Goal: Navigation & Orientation: Find specific page/section

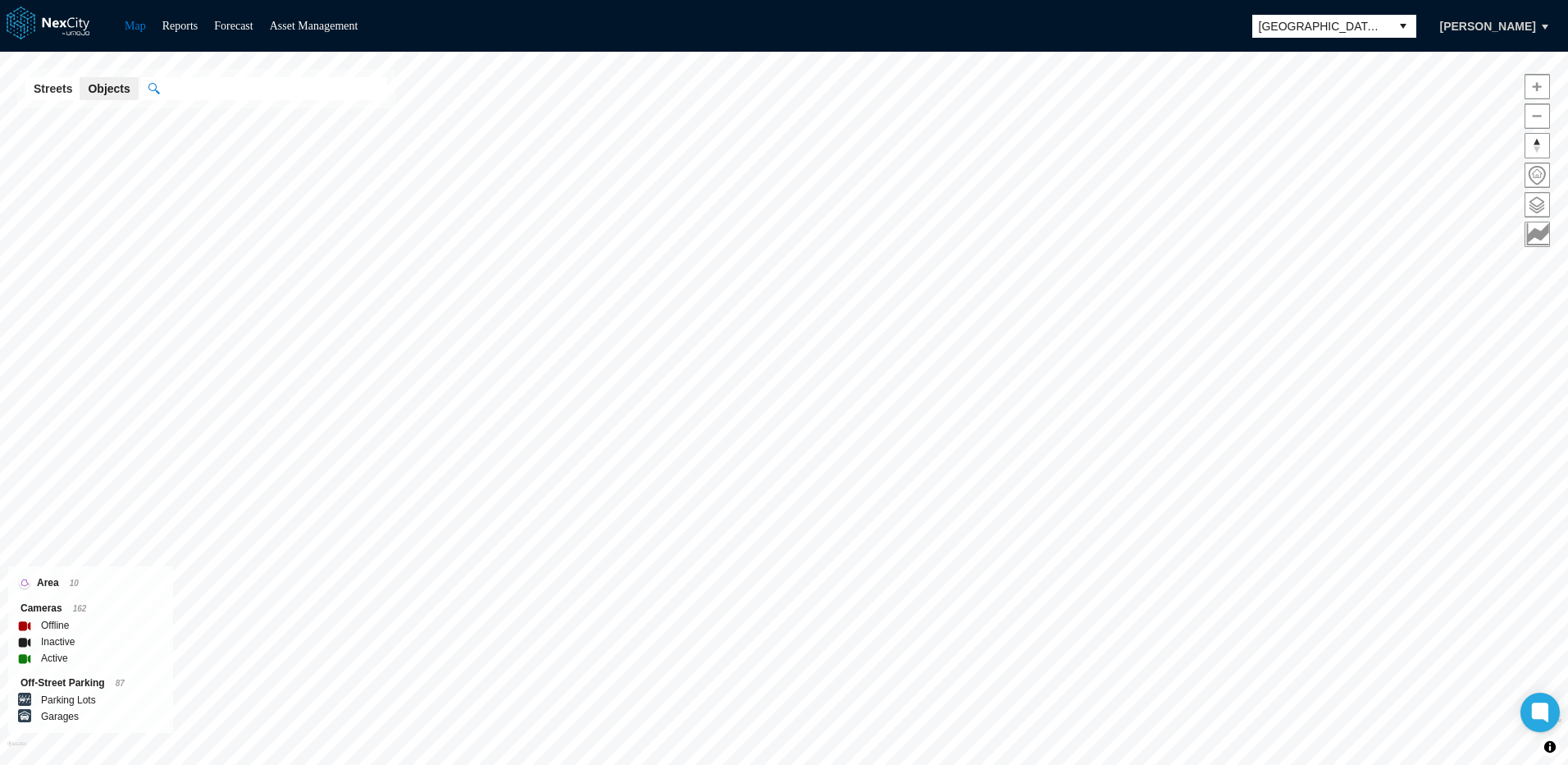
click at [205, 93] on input "text" at bounding box center [273, 88] width 228 height 23
paste input "**********"
type input "**********"
